Goal: Find specific page/section: Find specific page/section

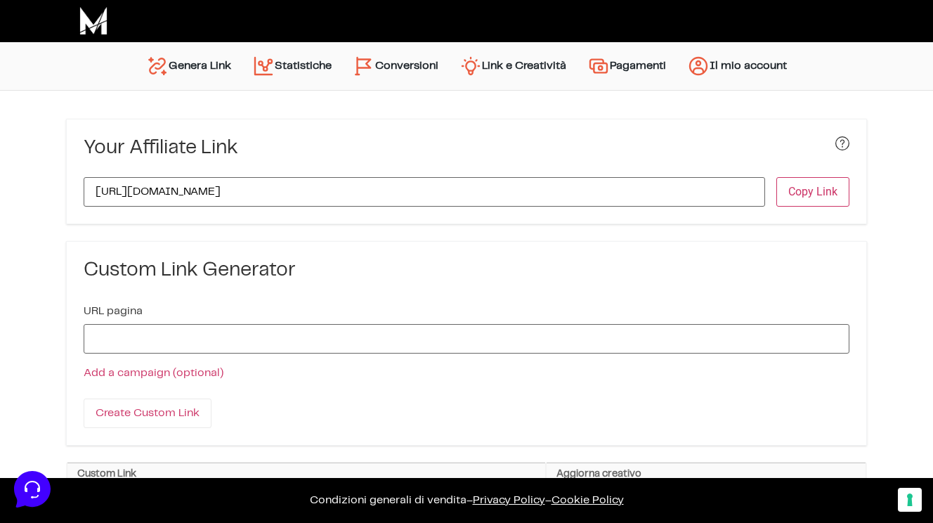
click at [402, 61] on link "Conversioni" at bounding box center [395, 66] width 107 height 34
